Goal: Information Seeking & Learning: Find specific fact

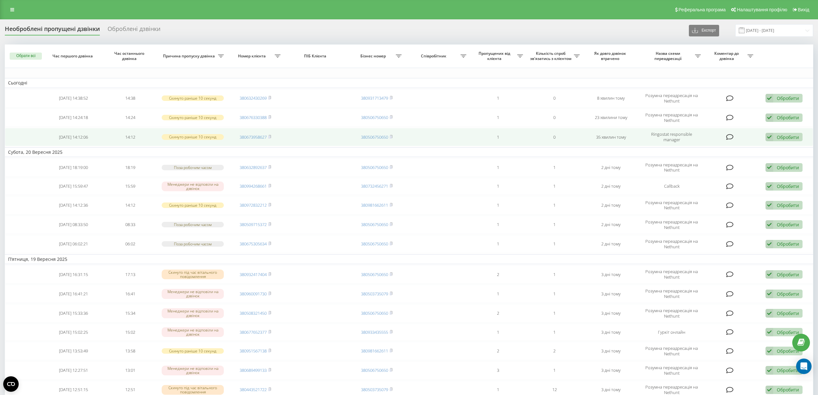
click at [273, 135] on td "380673958627" at bounding box center [255, 137] width 57 height 18
click at [270, 136] on rect at bounding box center [269, 137] width 2 height 3
click at [270, 135] on icon at bounding box center [269, 137] width 3 height 4
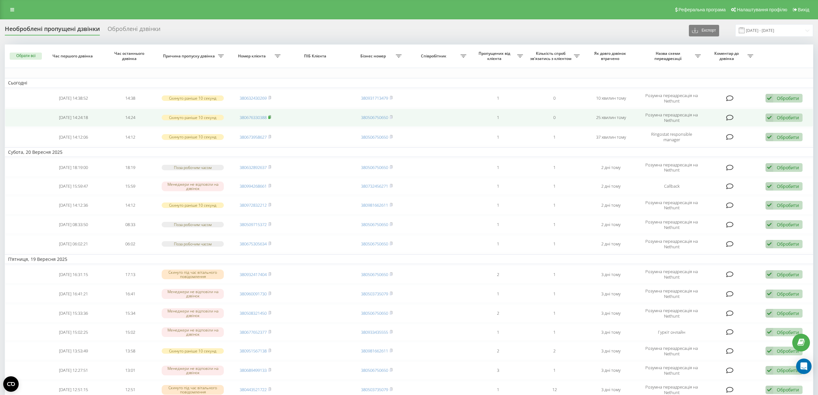
click at [271, 117] on icon at bounding box center [269, 117] width 3 height 4
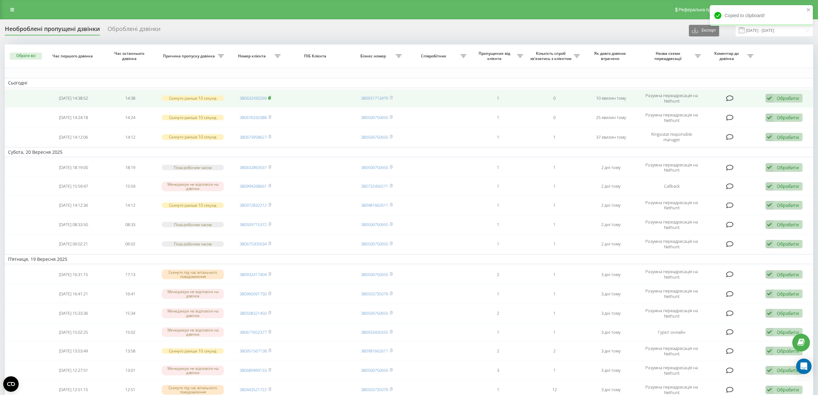
click at [270, 96] on icon at bounding box center [269, 98] width 3 height 4
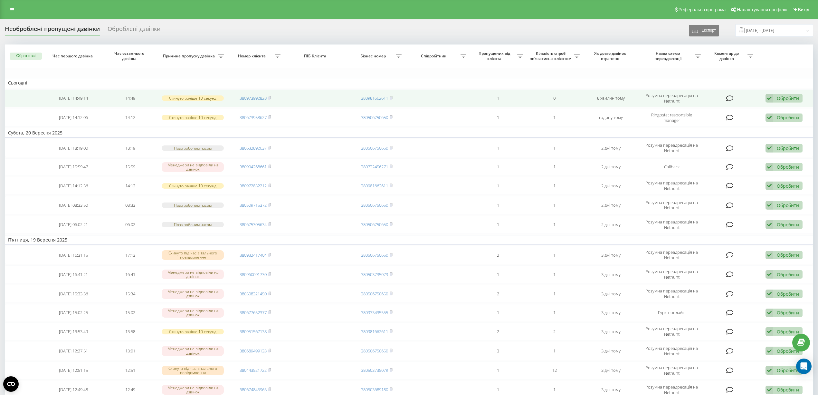
click at [271, 95] on td "380973992828" at bounding box center [255, 98] width 57 height 18
click at [270, 97] on rect at bounding box center [269, 98] width 2 height 3
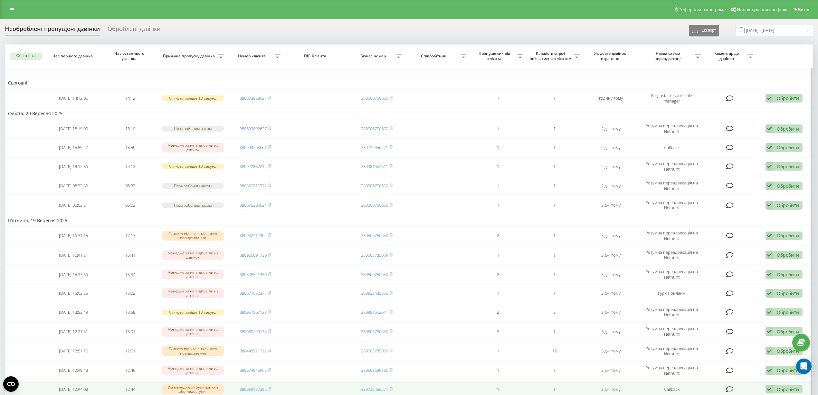
click at [344, 394] on td at bounding box center [316, 388] width 65 height 17
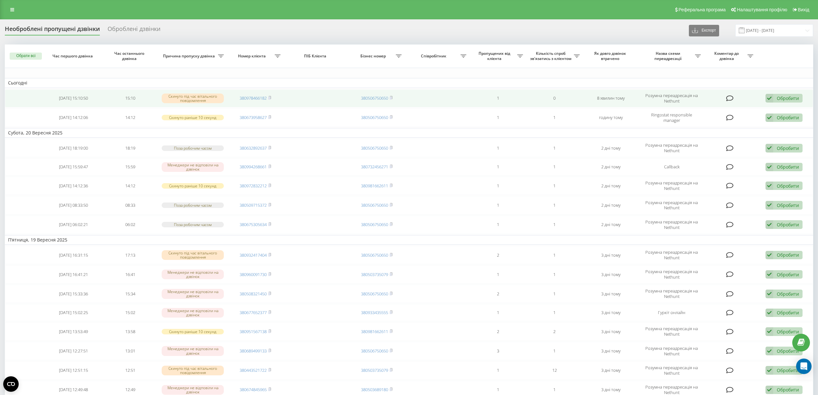
click at [271, 93] on td "380978466182" at bounding box center [255, 98] width 57 height 18
click at [271, 95] on td "380978466182" at bounding box center [255, 98] width 57 height 18
click at [270, 98] on rect at bounding box center [269, 98] width 2 height 3
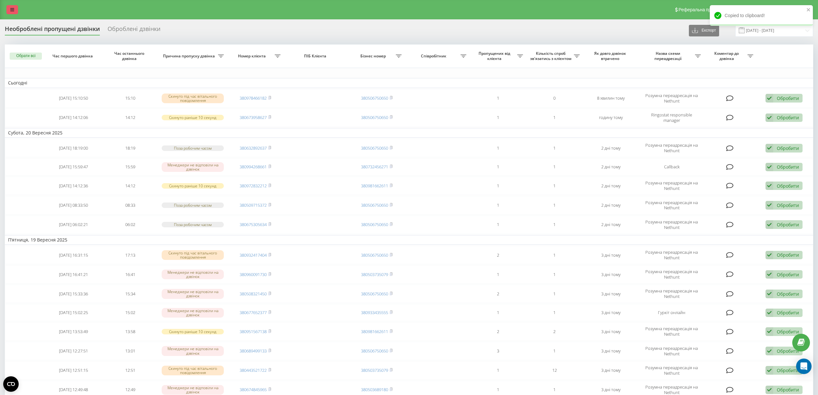
click at [12, 10] on icon at bounding box center [12, 9] width 4 height 5
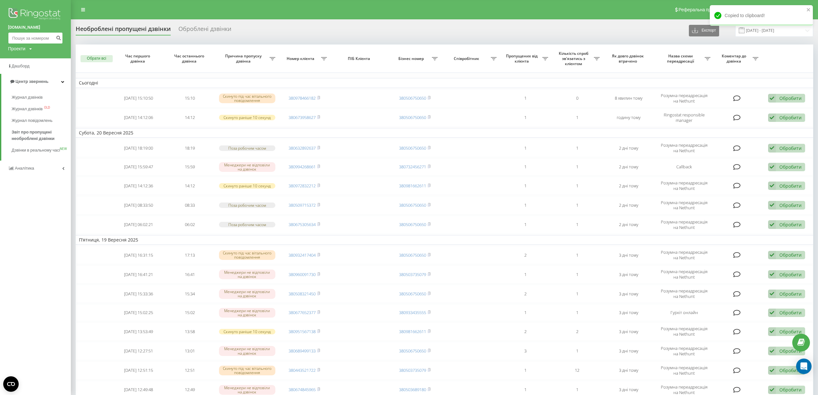
click at [26, 39] on input at bounding box center [35, 38] width 55 height 12
paste input "0672602499"
type input "0672602499"
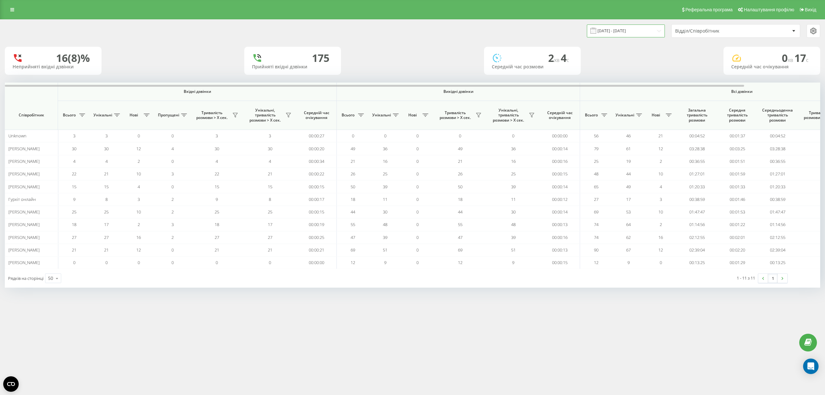
click at [624, 26] on input "22.09.2025 - 22.09.2025" at bounding box center [626, 30] width 78 height 13
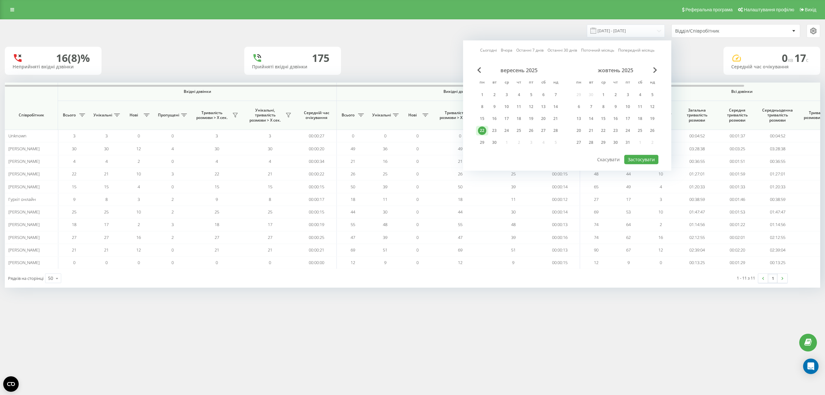
click at [497, 52] on link "Сьогодні" at bounding box center [488, 50] width 17 height 6
click at [638, 159] on button "Застосувати" at bounding box center [641, 159] width 34 height 9
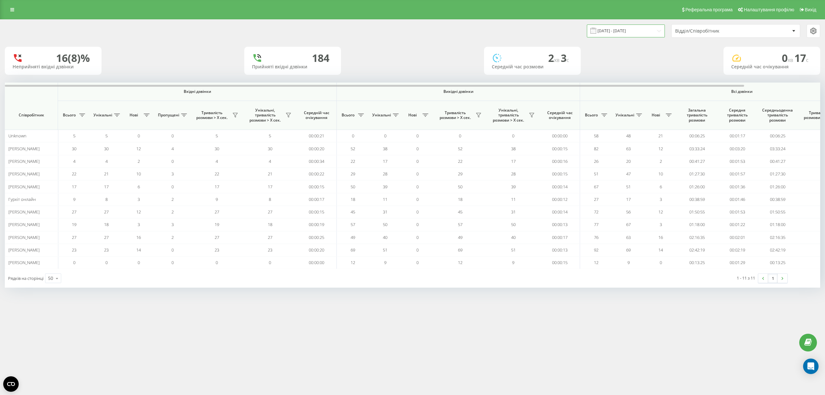
drag, startPoint x: 640, startPoint y: 28, endPoint x: 628, endPoint y: 28, distance: 11.9
click at [639, 28] on input "22.09.2025 - 22.09.2025" at bounding box center [626, 30] width 78 height 13
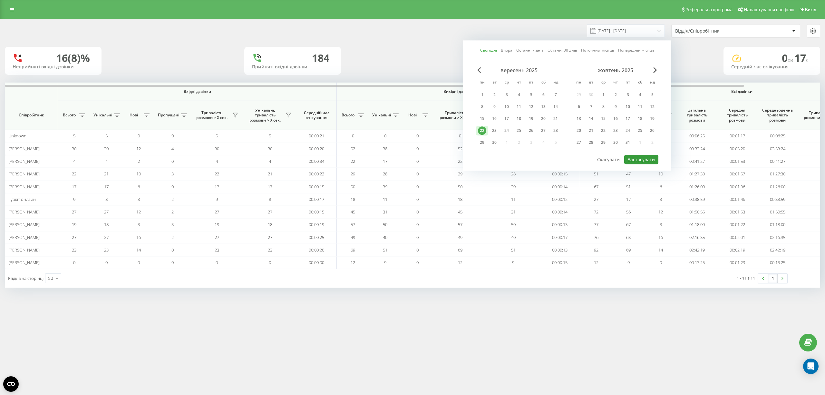
click at [644, 155] on button "Застосувати" at bounding box center [641, 159] width 34 height 9
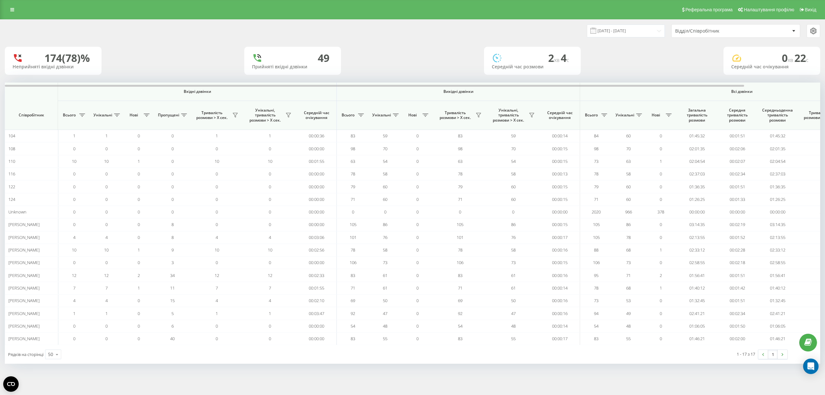
click at [9, 4] on div "Реферальна програма Налаштування профілю Вихід" at bounding box center [412, 9] width 825 height 19
click at [12, 7] on icon at bounding box center [12, 9] width 4 height 5
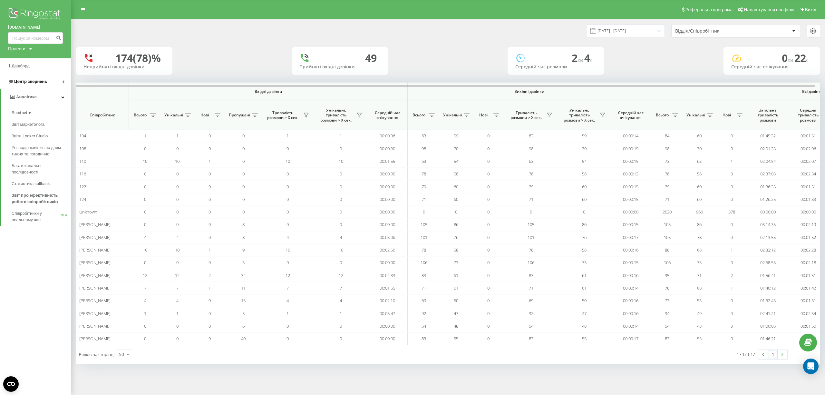
click at [51, 81] on link "Центр звернень" at bounding box center [35, 81] width 71 height 15
click at [51, 81] on link "Центр звернень" at bounding box center [36, 81] width 70 height 15
click at [61, 83] on link "Центр звернень" at bounding box center [35, 81] width 71 height 15
click at [28, 134] on span "Звіт про пропущені необроблені дзвінки" at bounding box center [40, 135] width 56 height 13
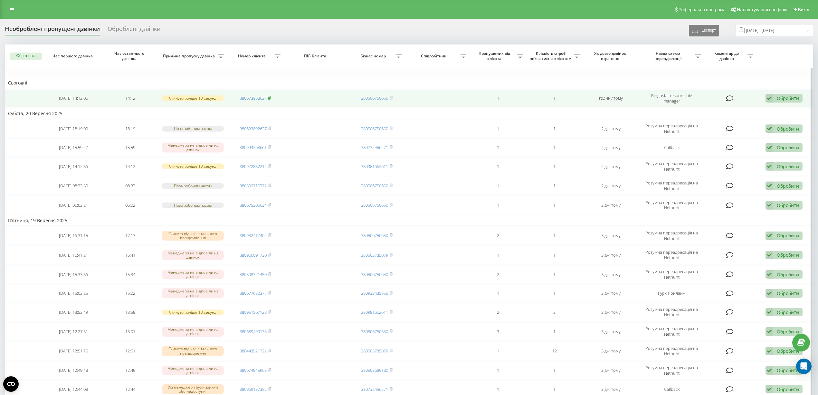
click at [271, 97] on icon at bounding box center [269, 98] width 3 height 4
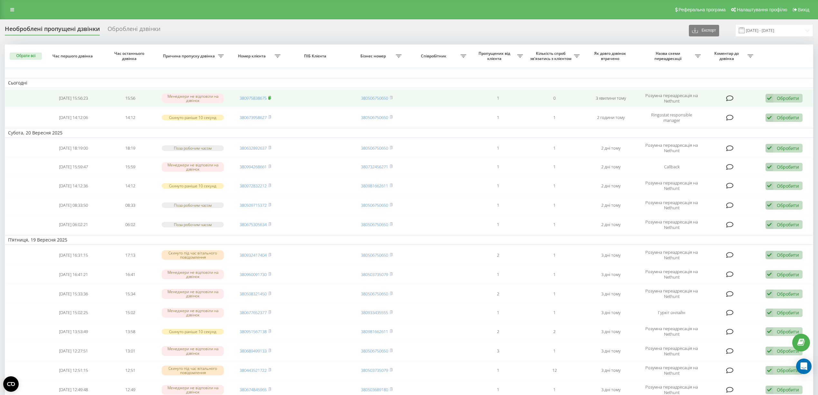
click at [270, 97] on rect at bounding box center [269, 98] width 2 height 3
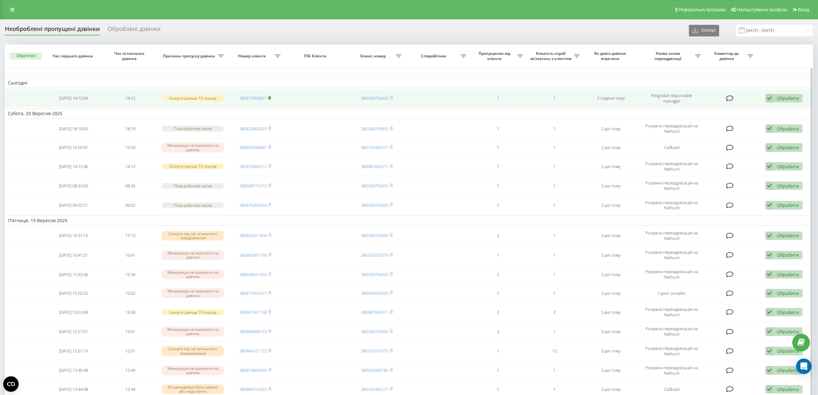
click at [270, 97] on rect at bounding box center [269, 98] width 2 height 3
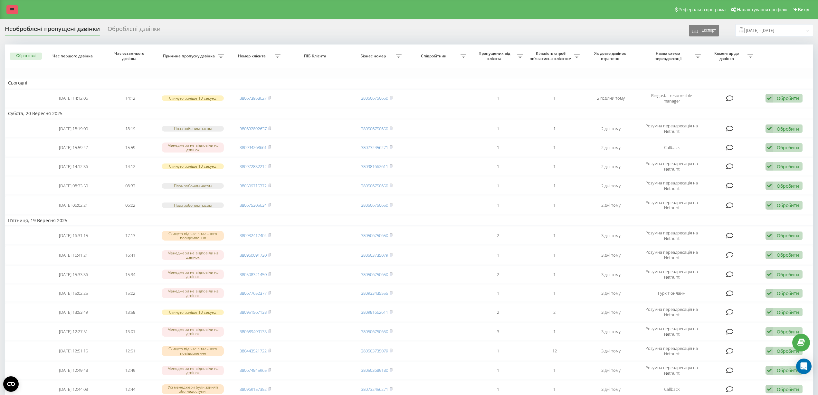
click at [12, 13] on link at bounding box center [12, 9] width 12 height 9
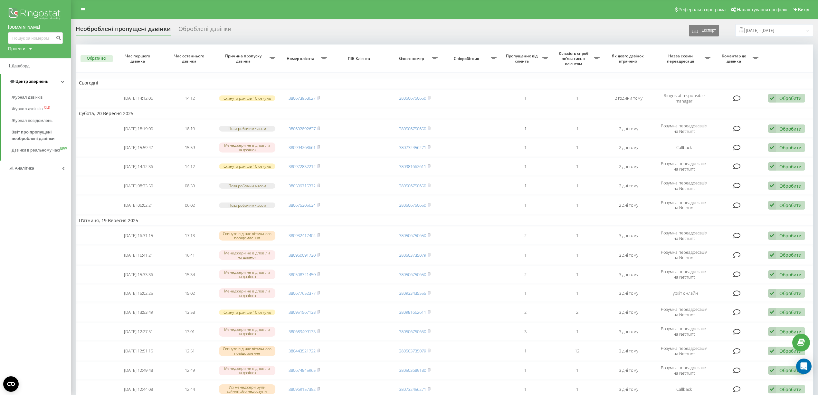
click at [52, 78] on link "Центр звернень" at bounding box center [36, 81] width 70 height 15
click at [52, 78] on link "Центр звернень" at bounding box center [35, 81] width 71 height 15
click at [32, 93] on link "Журнал дзвінків" at bounding box center [41, 97] width 59 height 12
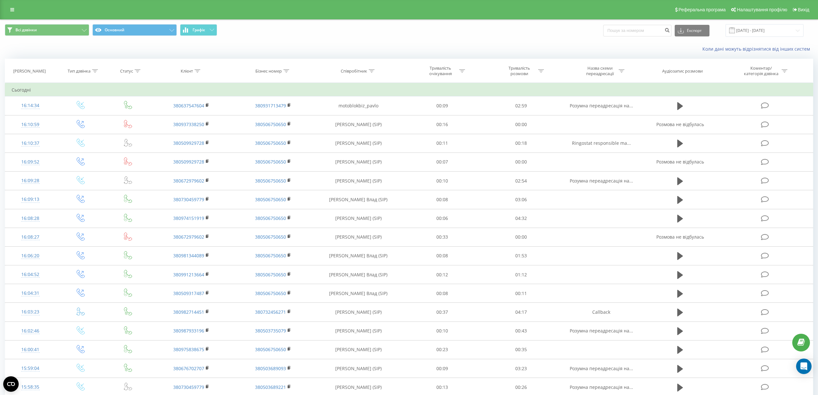
click at [374, 71] on icon at bounding box center [372, 70] width 6 height 3
click at [360, 115] on input "text" at bounding box center [358, 116] width 57 height 11
type input "c"
type input "савчук"
click at [370, 132] on span "OK" at bounding box center [372, 130] width 18 height 10
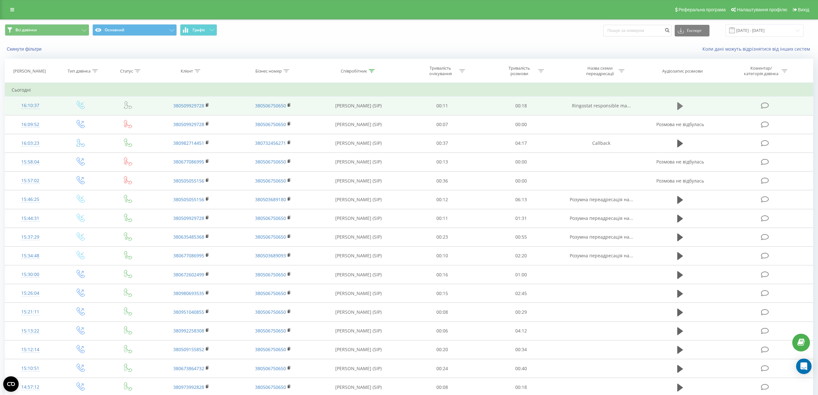
click at [685, 102] on button at bounding box center [681, 106] width 10 height 10
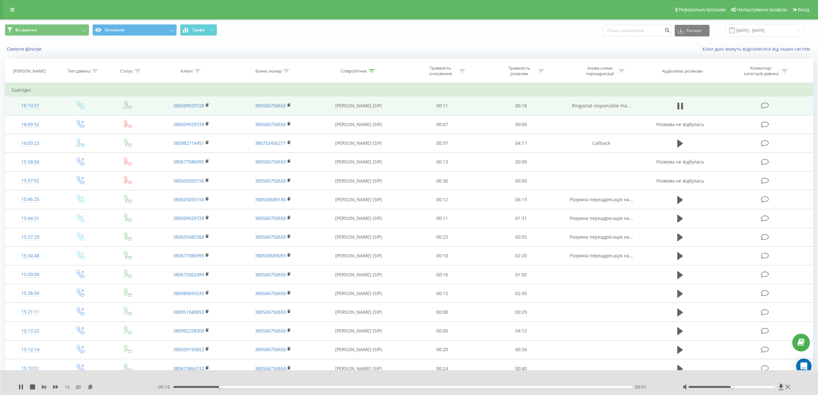
click at [472, 386] on div "00:01" at bounding box center [402, 387] width 459 height 2
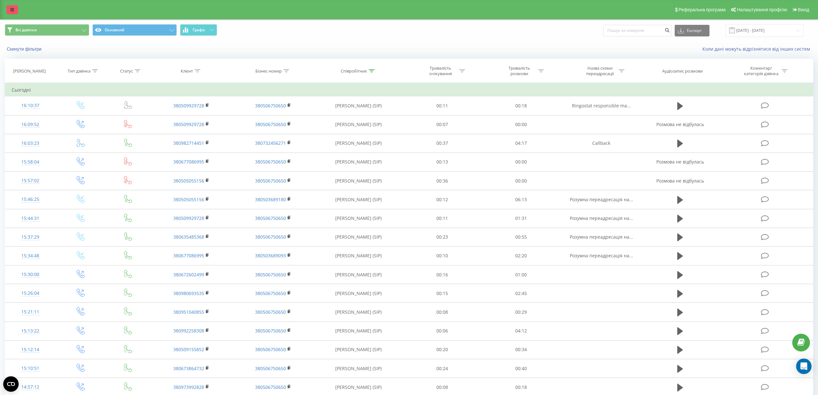
click at [14, 5] on link at bounding box center [12, 9] width 12 height 9
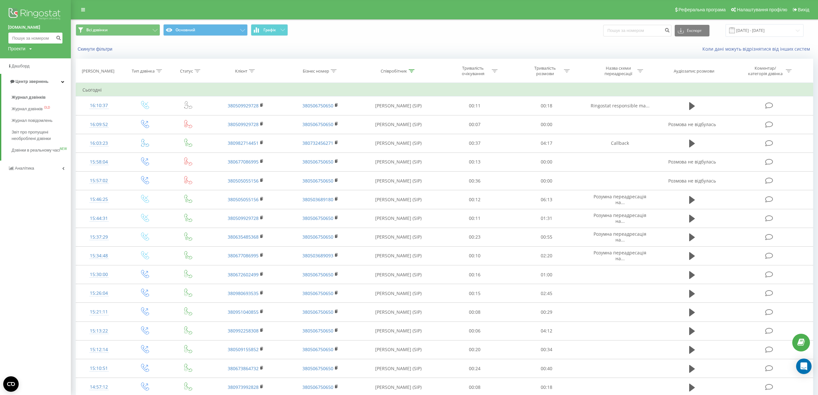
click at [42, 36] on input at bounding box center [35, 38] width 55 height 12
paste input "0982714451"
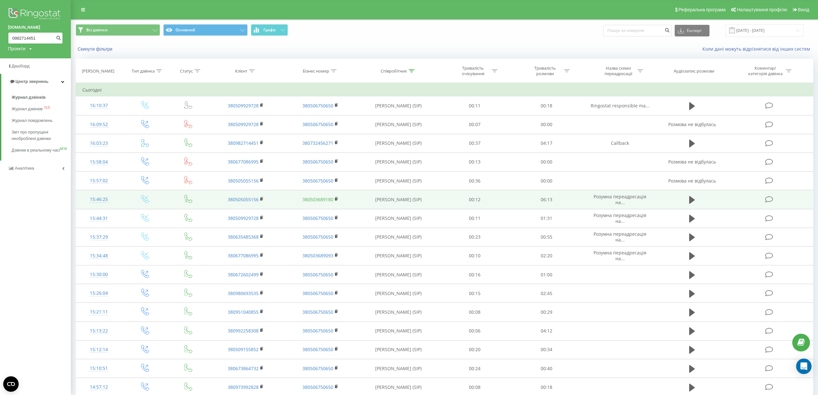
type input "0982714451"
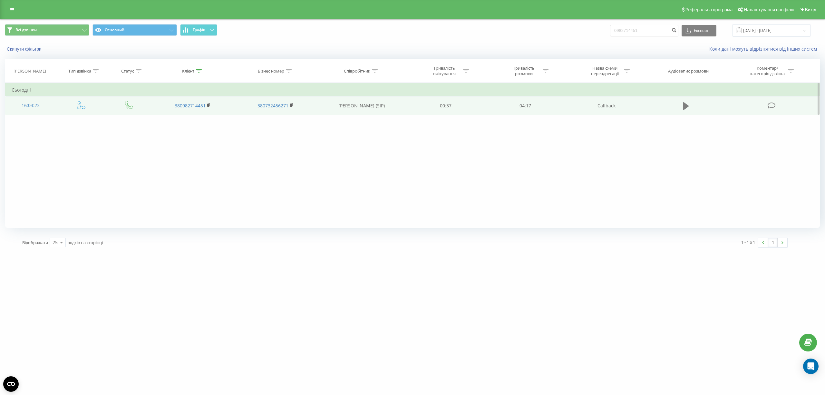
click at [687, 107] on icon at bounding box center [686, 106] width 6 height 8
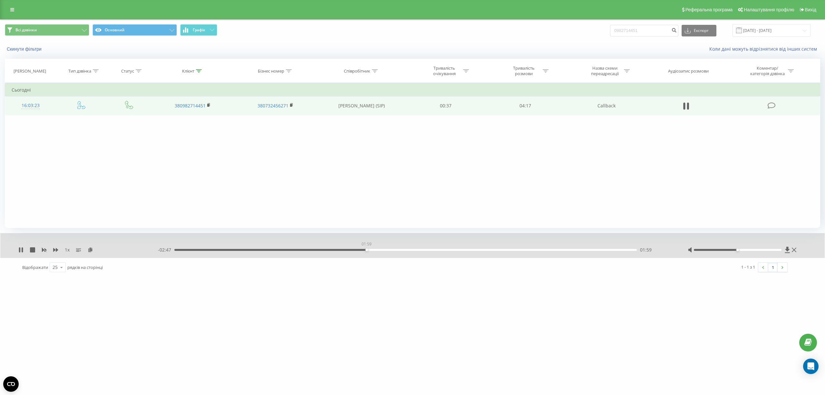
click at [366, 249] on div "01:59" at bounding box center [405, 250] width 462 height 2
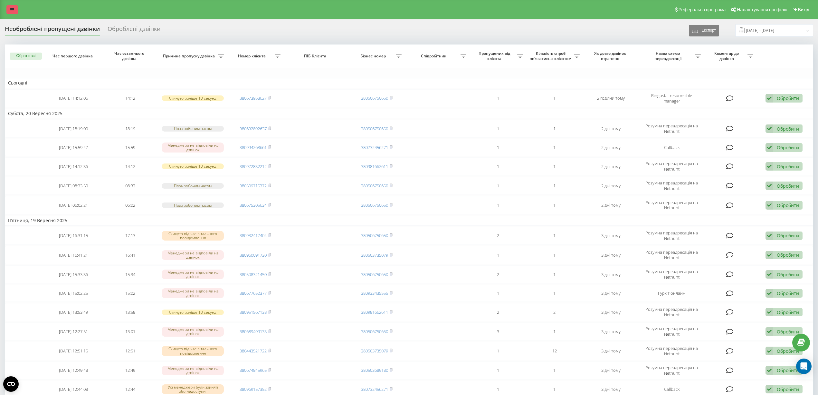
click at [14, 8] on link at bounding box center [12, 9] width 12 height 9
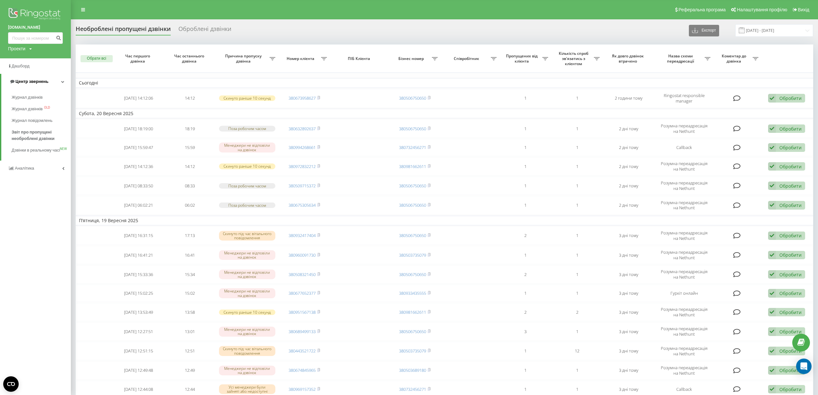
click at [31, 79] on span "Центр звернень" at bounding box center [28, 81] width 39 height 6
click at [31, 79] on span "Центр звернень" at bounding box center [27, 81] width 39 height 6
click at [25, 95] on span "Журнал дзвінків" at bounding box center [29, 97] width 34 height 6
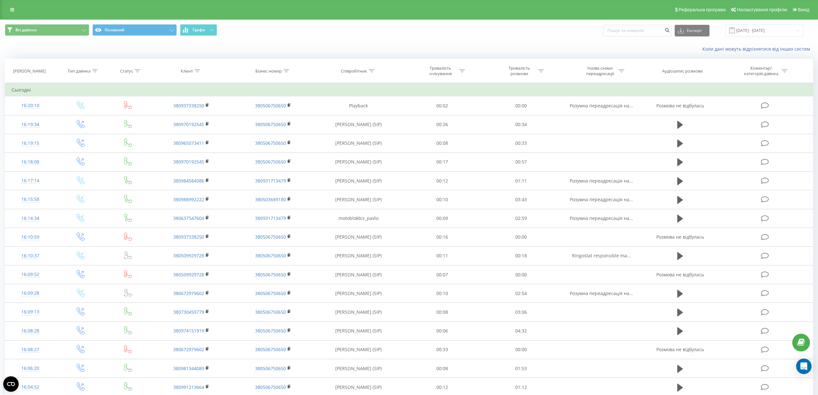
click at [374, 72] on div at bounding box center [372, 70] width 6 height 5
click at [367, 111] on form "Містить Скасувати OK" at bounding box center [358, 116] width 57 height 41
click at [369, 115] on input "text" at bounding box center [358, 116] width 57 height 11
type input "савчук"
click at [372, 133] on span "OK" at bounding box center [372, 130] width 18 height 10
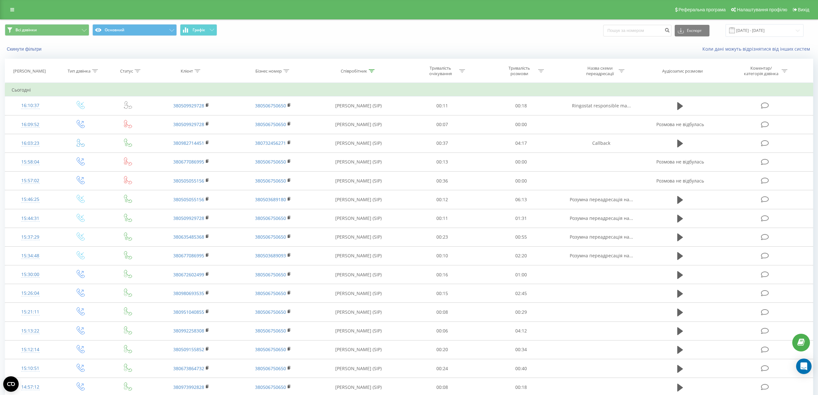
click at [15, 14] on div "Реферальна програма Налаштування профілю Вихід" at bounding box center [409, 9] width 818 height 19
click at [15, 3] on div "Реферальна програма Налаштування профілю Вихід" at bounding box center [409, 9] width 818 height 19
click at [13, 12] on icon at bounding box center [12, 9] width 4 height 5
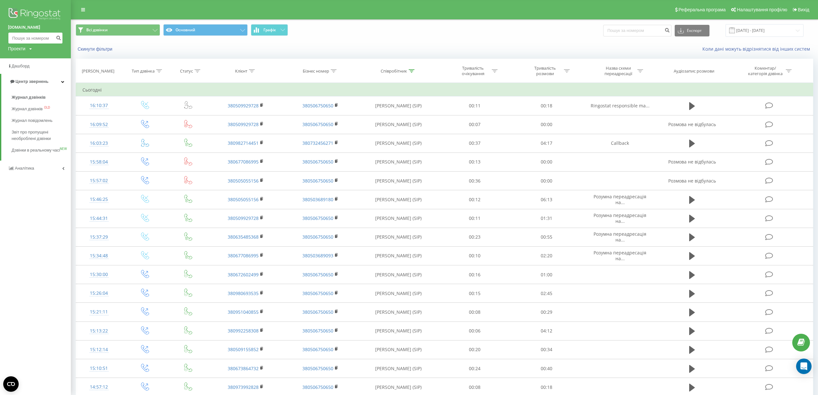
click at [42, 41] on input at bounding box center [35, 38] width 55 height 12
paste input "0982714451"
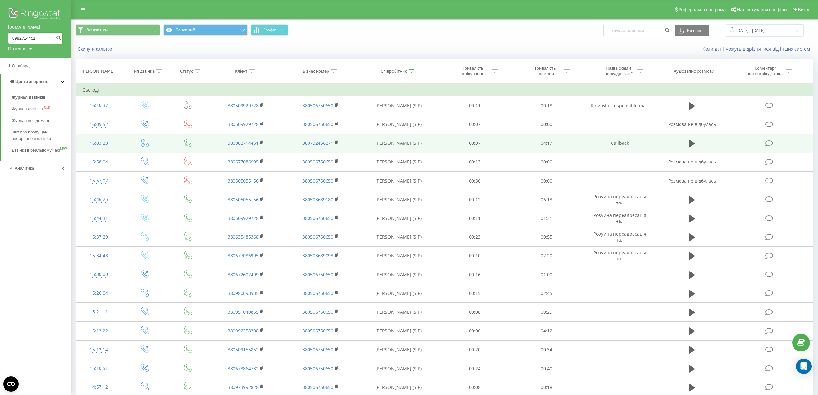
type input "0982714451"
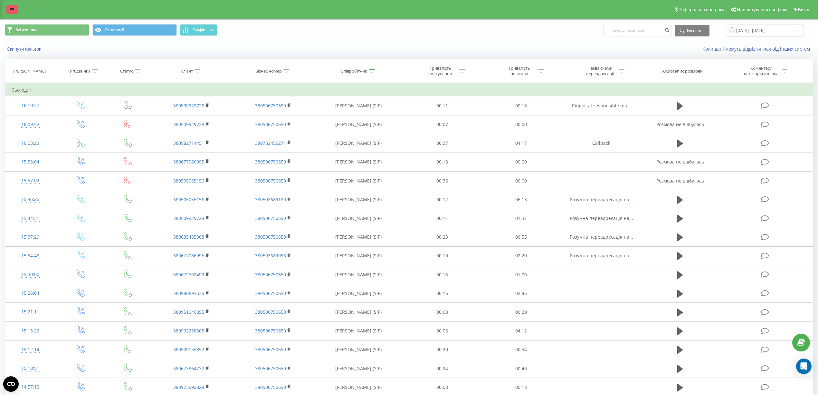
click at [11, 13] on link at bounding box center [12, 9] width 12 height 9
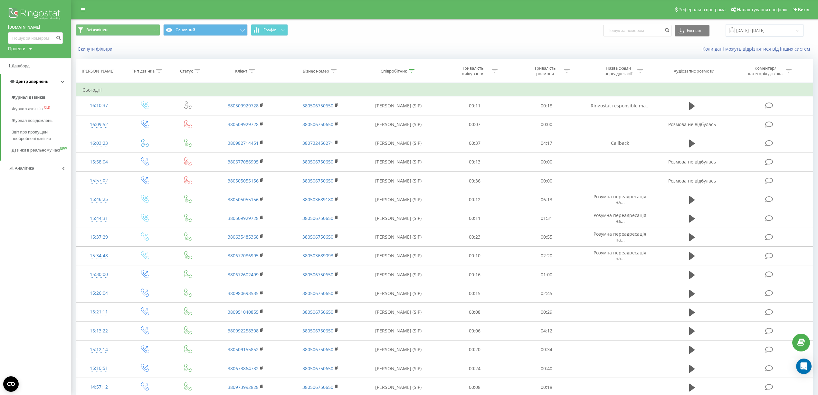
click at [47, 78] on span "Центр звернень" at bounding box center [28, 81] width 39 height 6
click at [47, 78] on link "Центр звернень" at bounding box center [35, 81] width 71 height 15
click at [41, 137] on span "Звіт про пропущені необроблені дзвінки" at bounding box center [40, 135] width 56 height 13
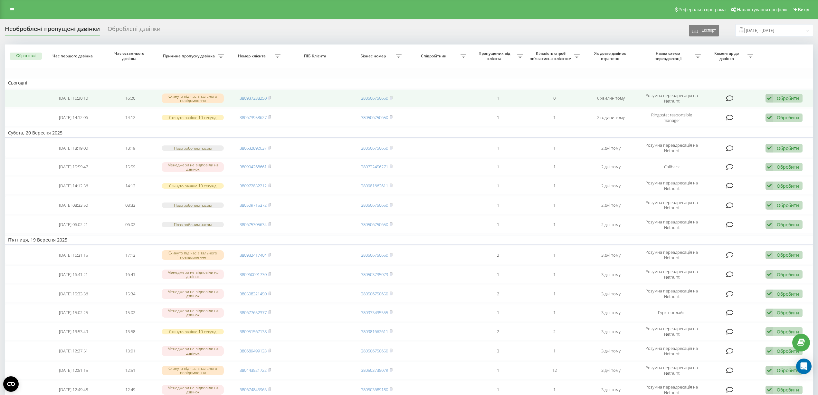
click at [272, 97] on td "380937338250" at bounding box center [255, 98] width 57 height 18
click at [271, 97] on icon at bounding box center [269, 98] width 3 height 4
click at [271, 97] on icon at bounding box center [269, 97] width 3 height 4
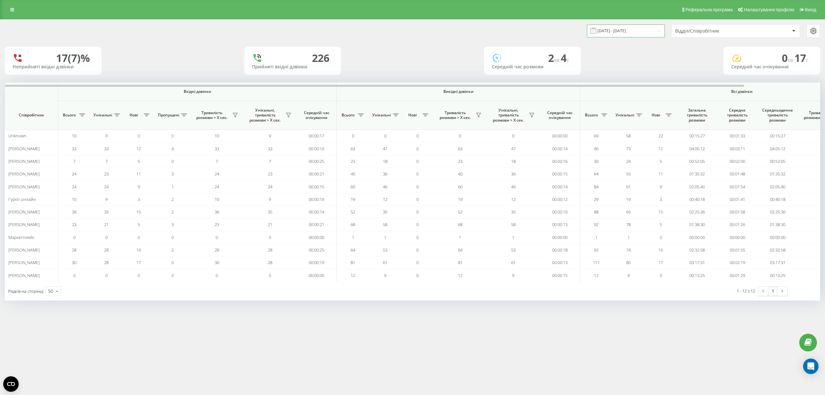
click at [623, 33] on input "[DATE] - [DATE]" at bounding box center [626, 30] width 78 height 13
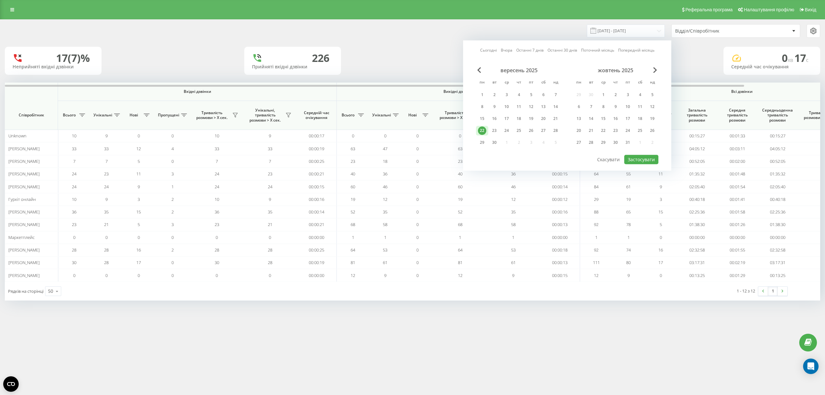
click at [490, 50] on link "Сьогодні" at bounding box center [488, 50] width 17 height 6
click at [631, 158] on button "Застосувати" at bounding box center [641, 159] width 34 height 9
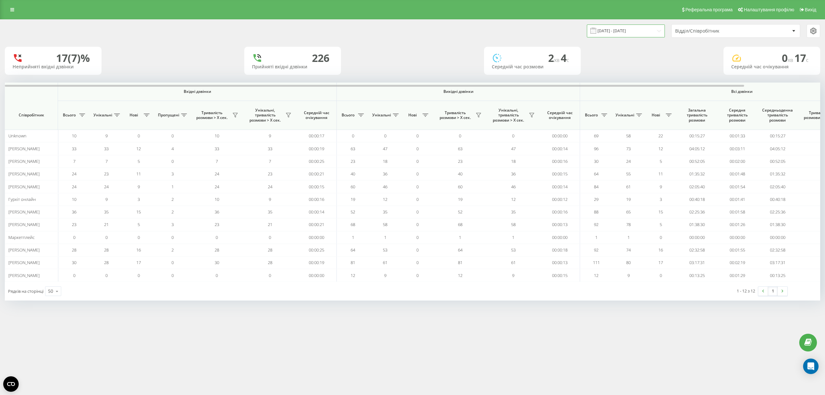
click at [659, 26] on input "[DATE] - [DATE]" at bounding box center [626, 30] width 78 height 13
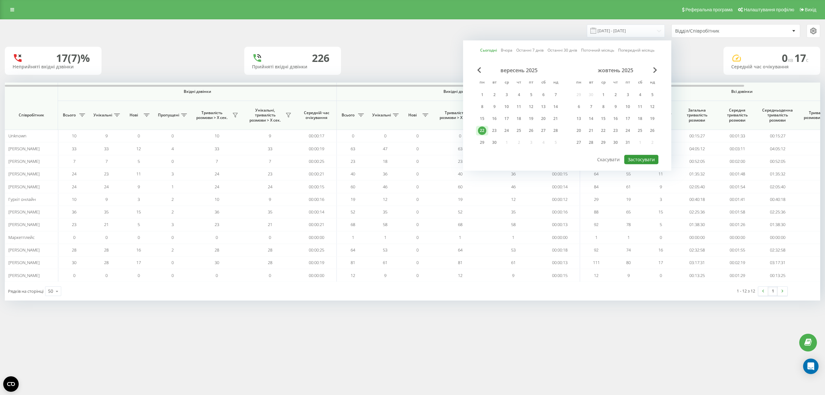
click at [651, 156] on button "Застосувати" at bounding box center [641, 159] width 34 height 9
